Goal: Task Accomplishment & Management: Manage account settings

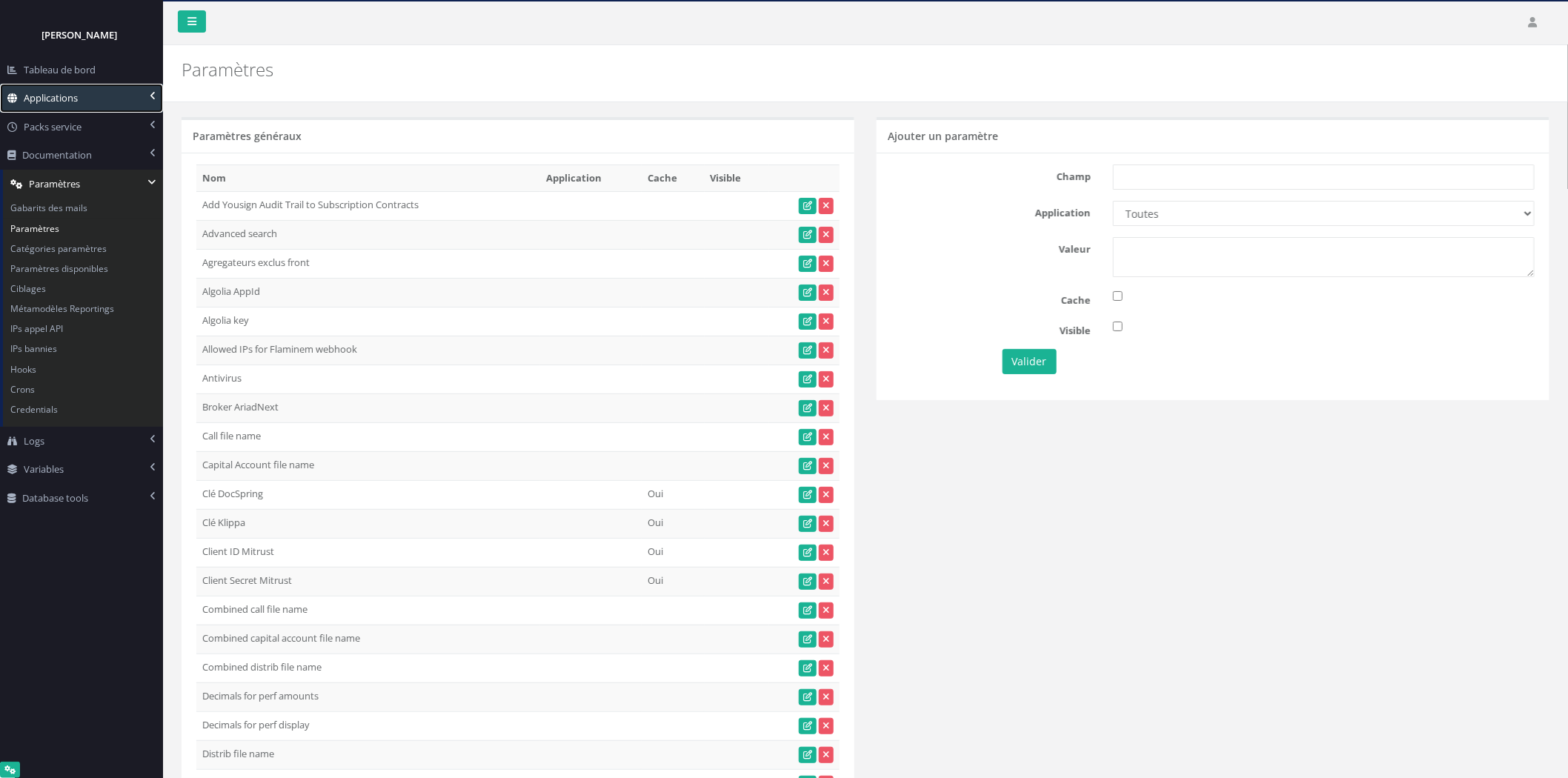
click at [97, 85] on link "Applications" at bounding box center [81, 98] width 163 height 29
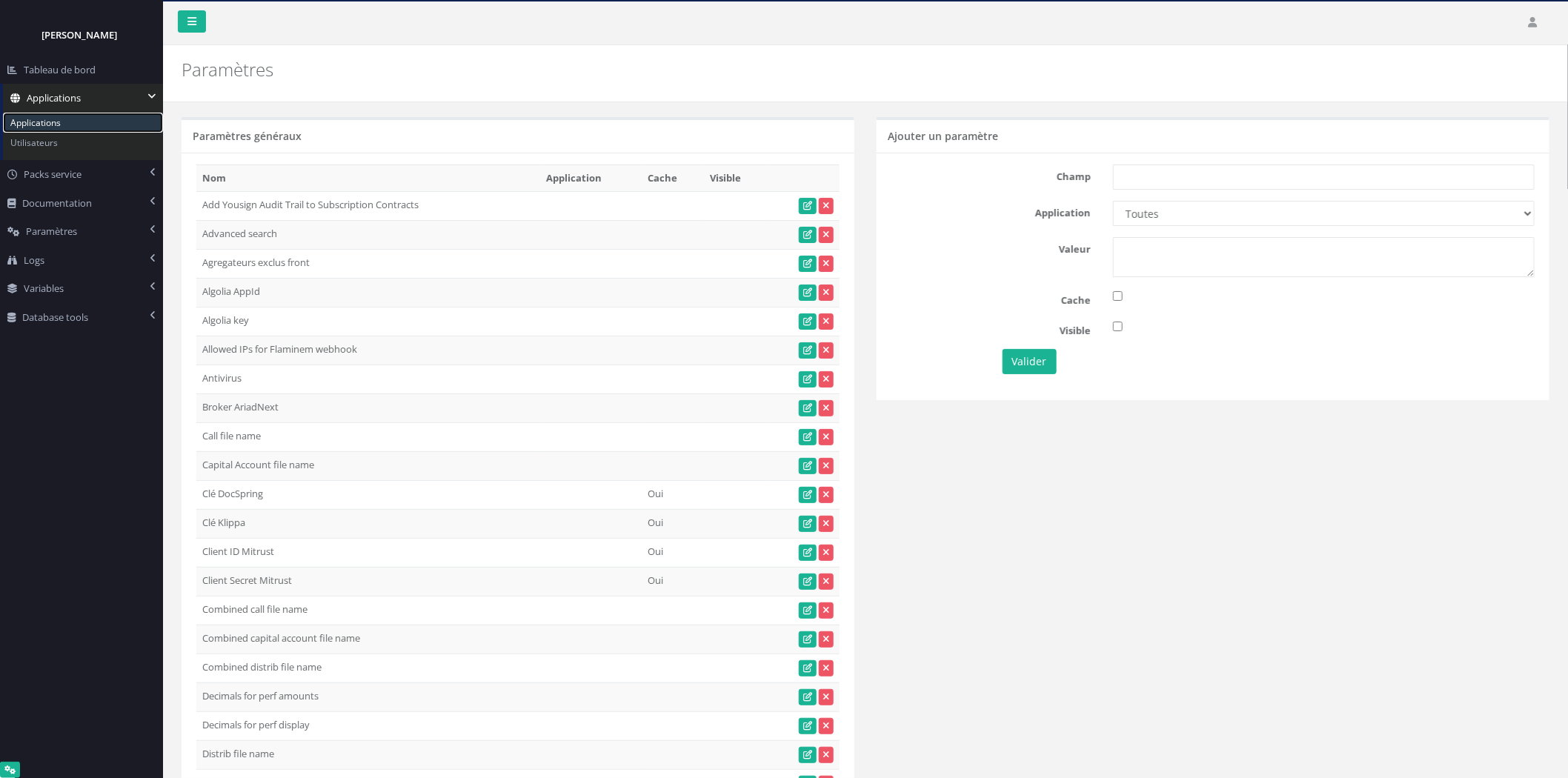
click at [85, 123] on link "Applications" at bounding box center [82, 123] width 160 height 20
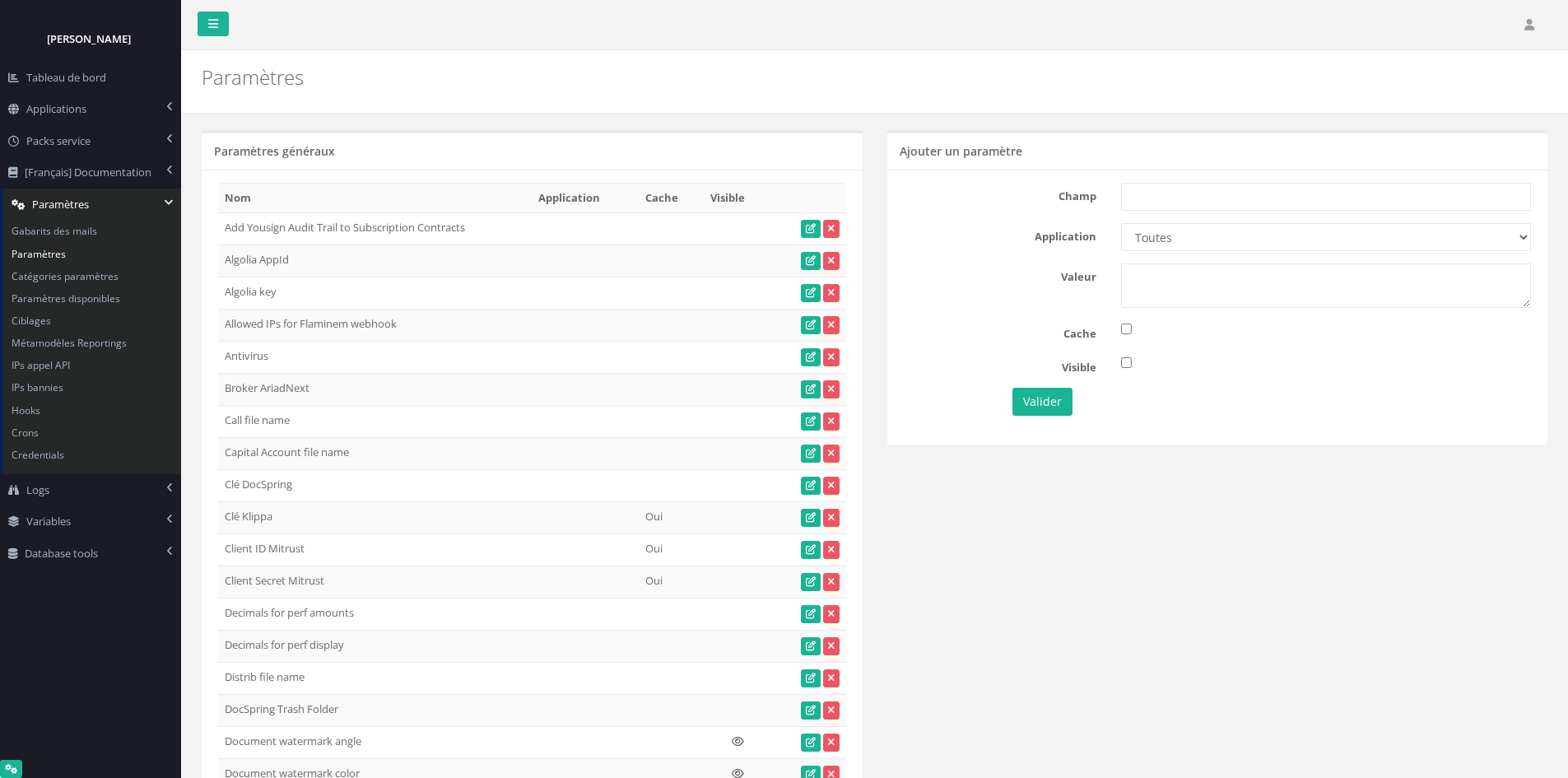
scroll to position [6979, 0]
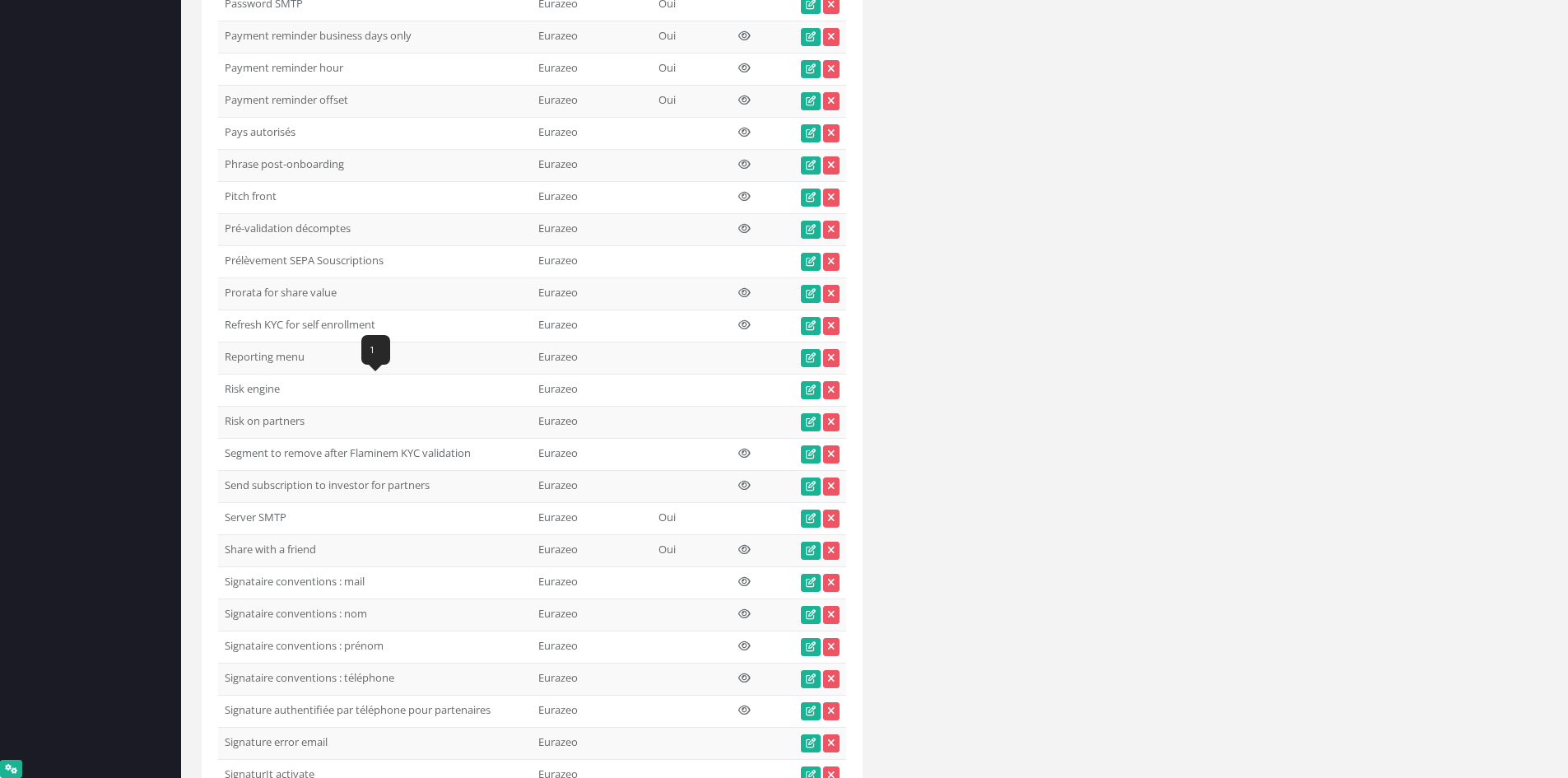
drag, startPoint x: 295, startPoint y: 388, endPoint x: 226, endPoint y: 379, distance: 69.6
click at [226, 379] on td "Risk engine" at bounding box center [375, 390] width 314 height 32
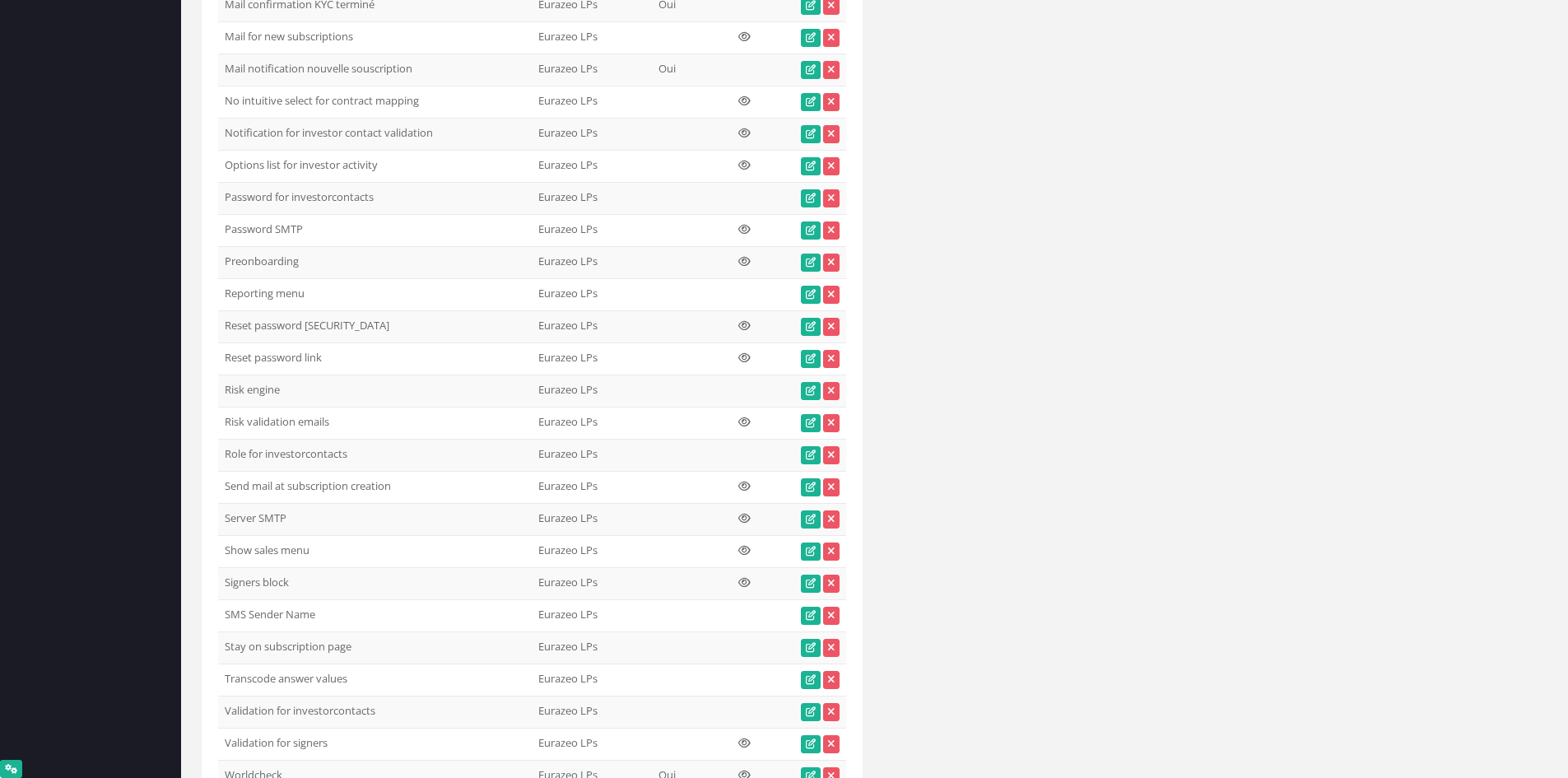
scroll to position [12846, 0]
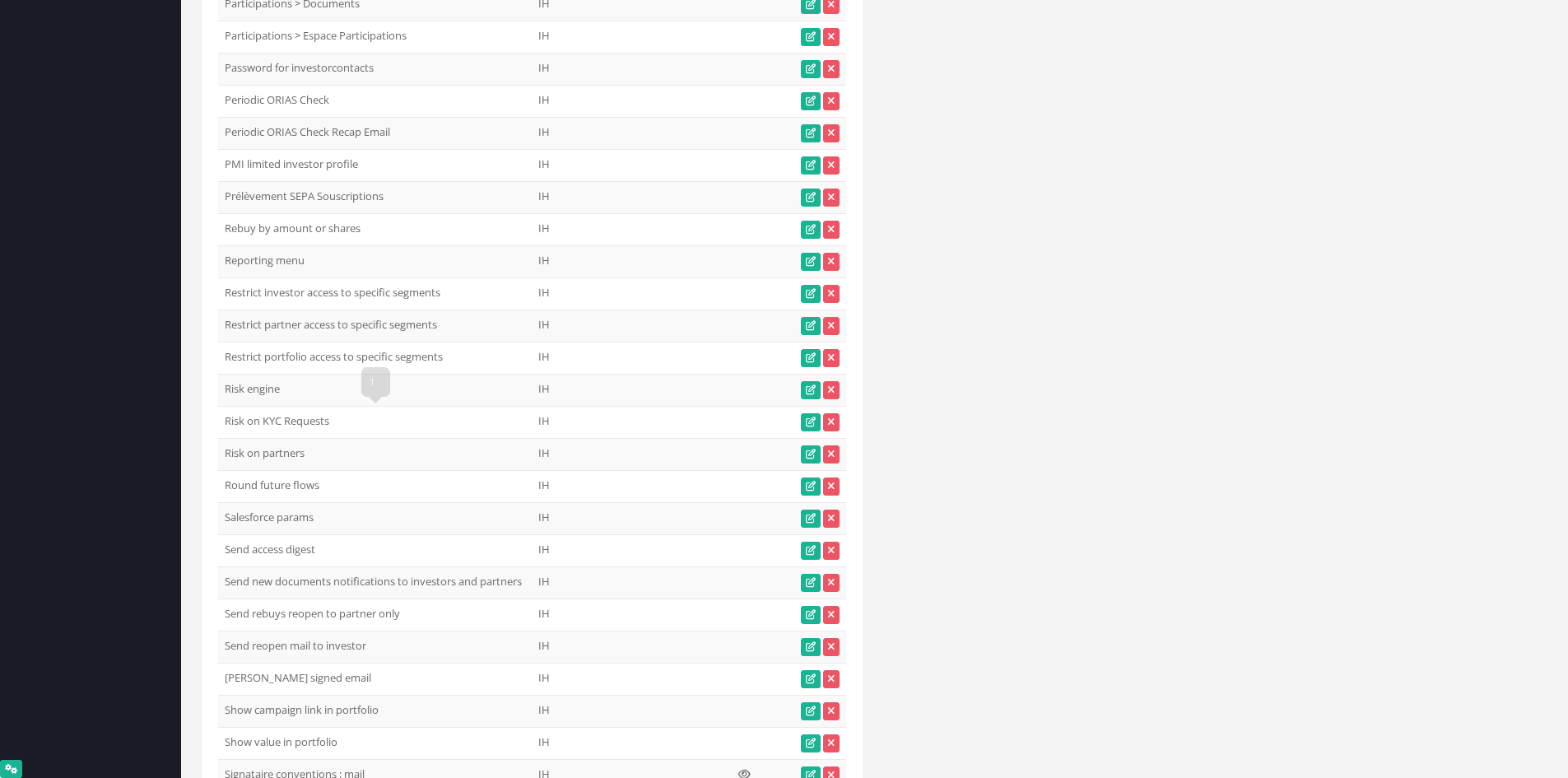
drag, startPoint x: 287, startPoint y: 418, endPoint x: 214, endPoint y: 422, distance: 73.1
click at [243, 422] on td "Risk on KYC Requests" at bounding box center [375, 422] width 314 height 32
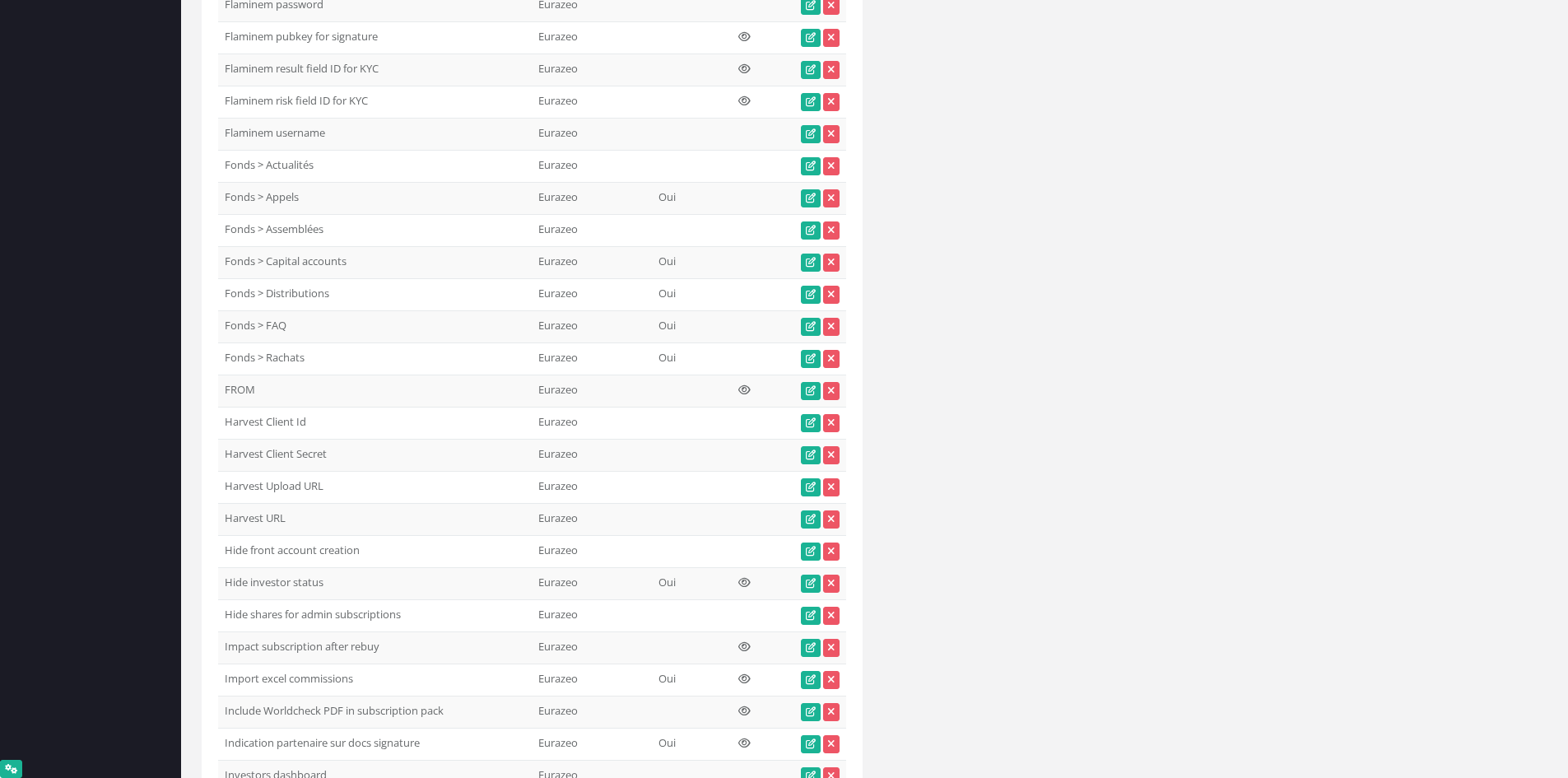
scroll to position [0, 0]
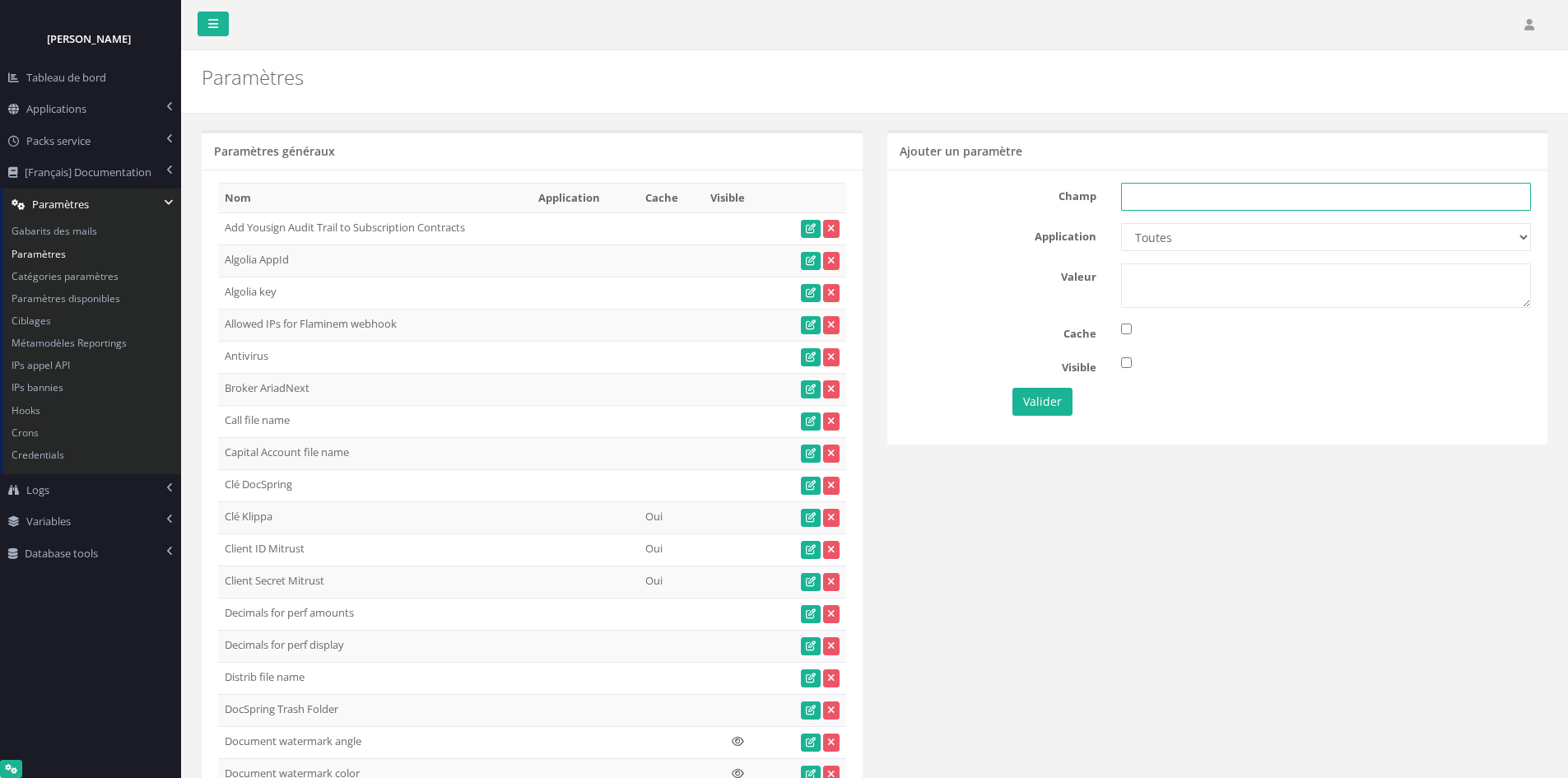
paste input "Risk on KYC Requests"
click at [1446, 186] on input "text" at bounding box center [1325, 196] width 410 height 28
type input "Risk on KYC Requests"
click at [1319, 235] on select "Toutes Eurazeo Eurazeo LPs IH IH TESTS DEMO Partech Demo Seven 2" at bounding box center [1325, 237] width 410 height 28
select select "6"
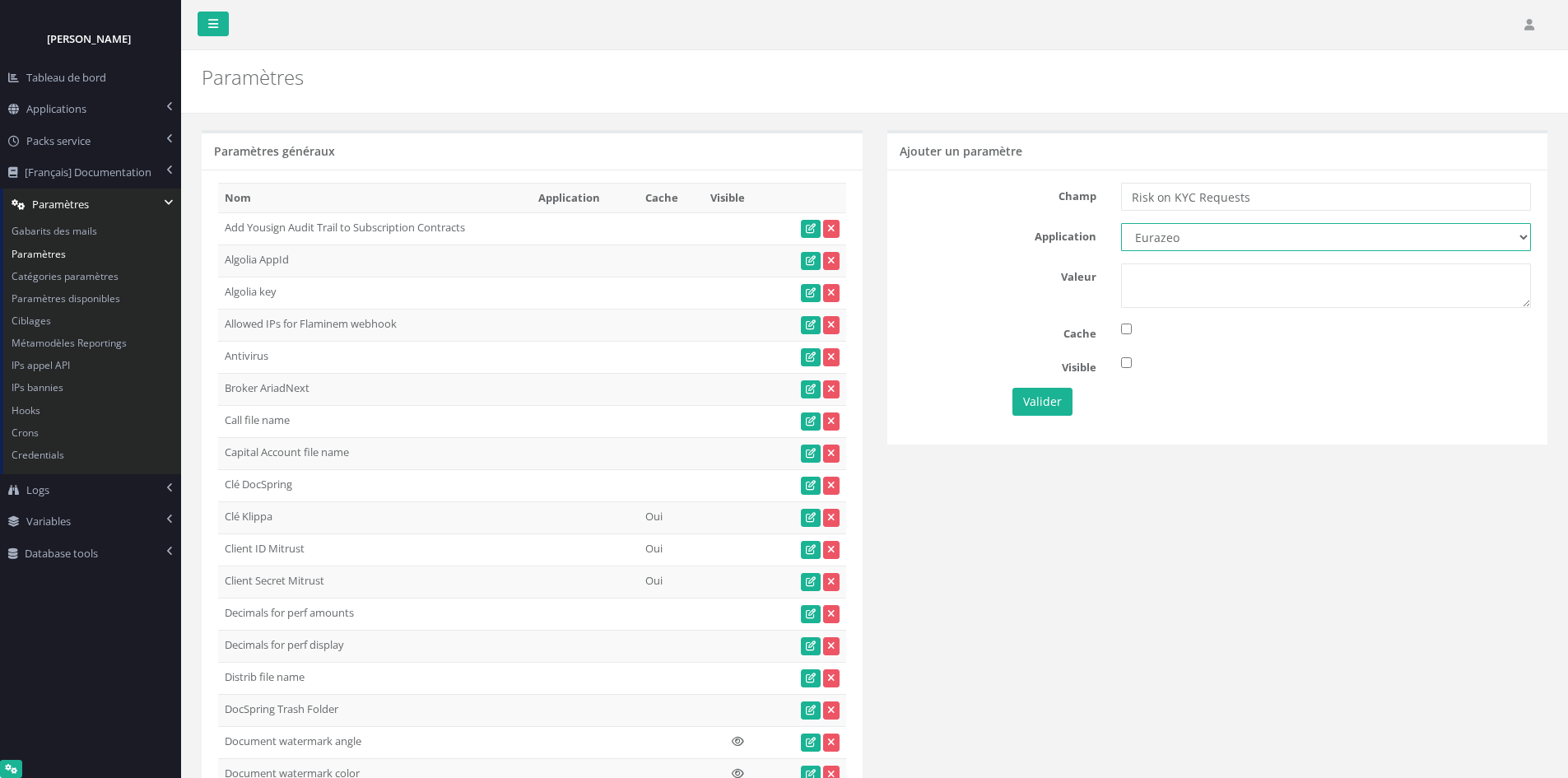
click at [1121, 223] on select "Toutes Eurazeo Eurazeo LPs IH IH TESTS DEMO Partech Demo Seven 2" at bounding box center [1325, 237] width 410 height 28
click at [1193, 282] on textarea at bounding box center [1325, 285] width 410 height 45
type textarea "1"
click at [1041, 405] on button "Valider" at bounding box center [1042, 402] width 60 height 28
